Goal: Task Accomplishment & Management: Manage account settings

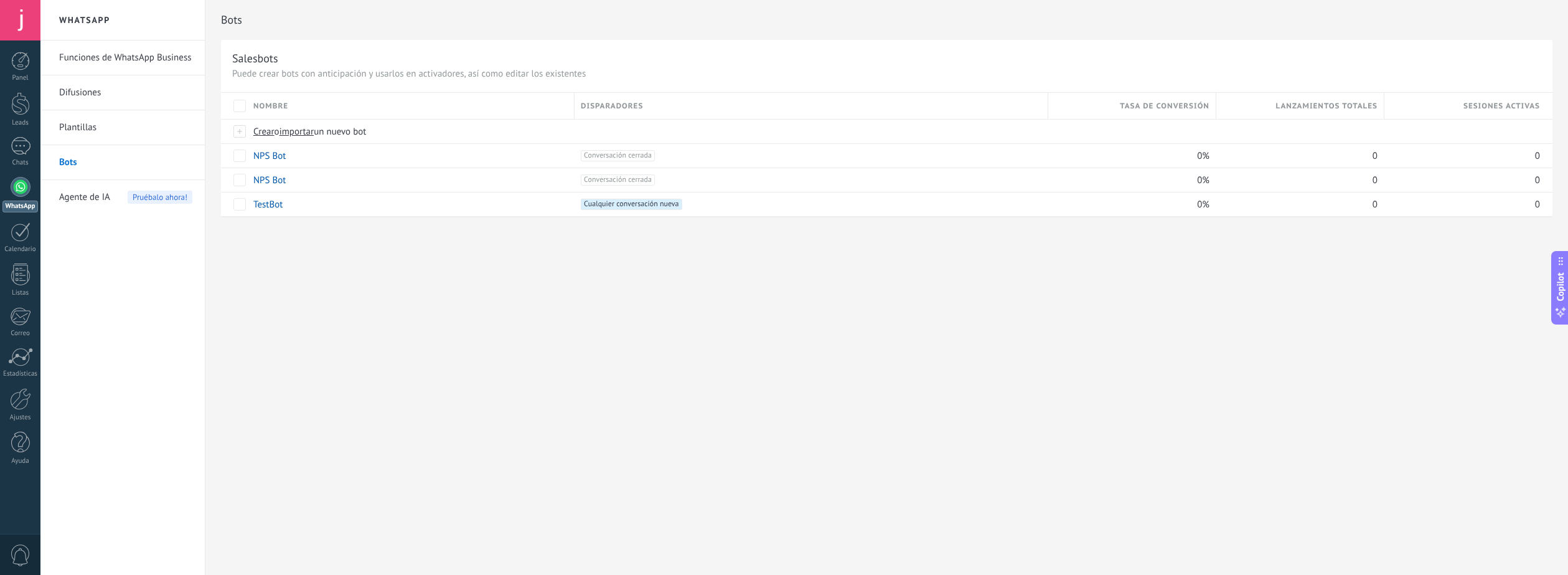
click at [14, 28] on div at bounding box center [20, 20] width 41 height 41
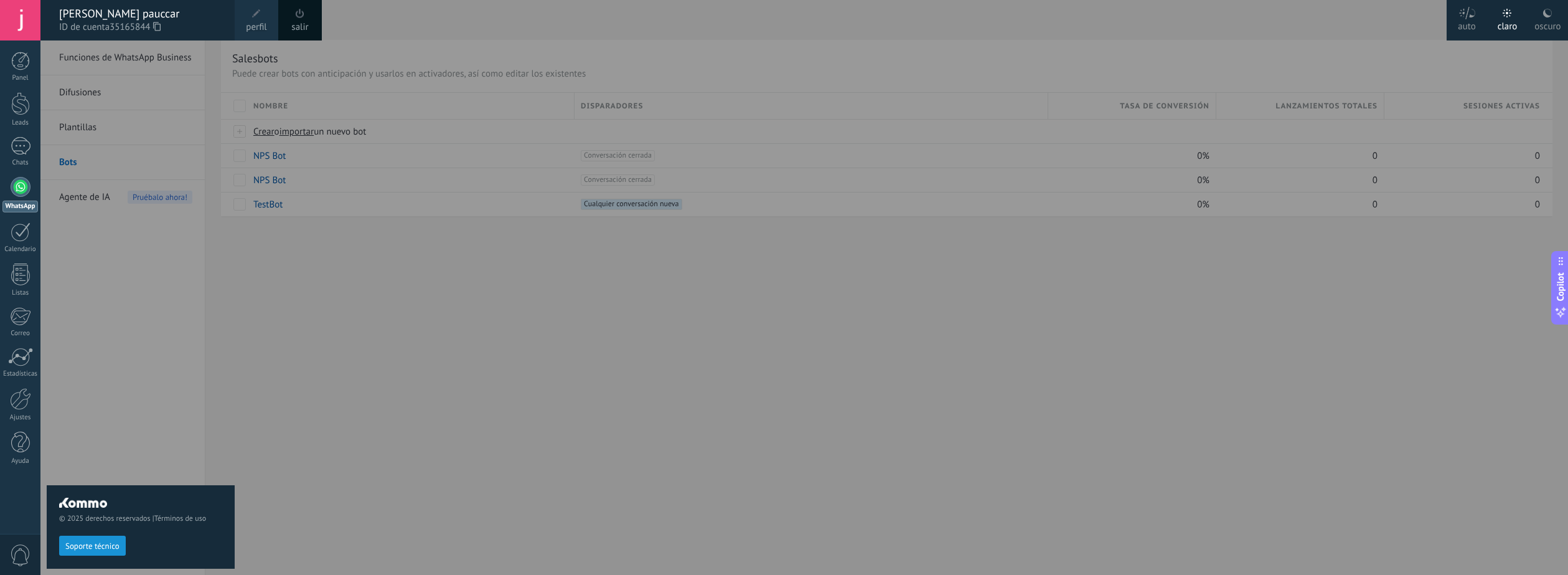
click at [248, 19] on link "perfil" at bounding box center [256, 20] width 44 height 41
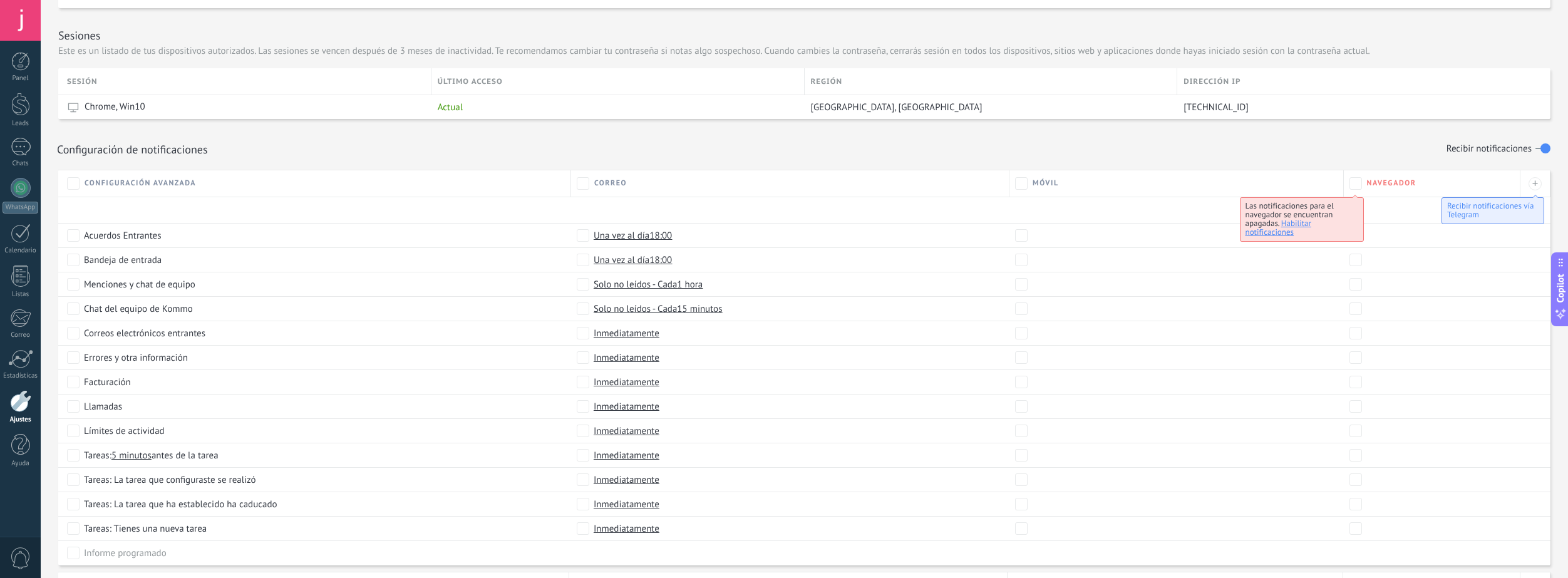
scroll to position [438, 0]
